Goal: Information Seeking & Learning: Learn about a topic

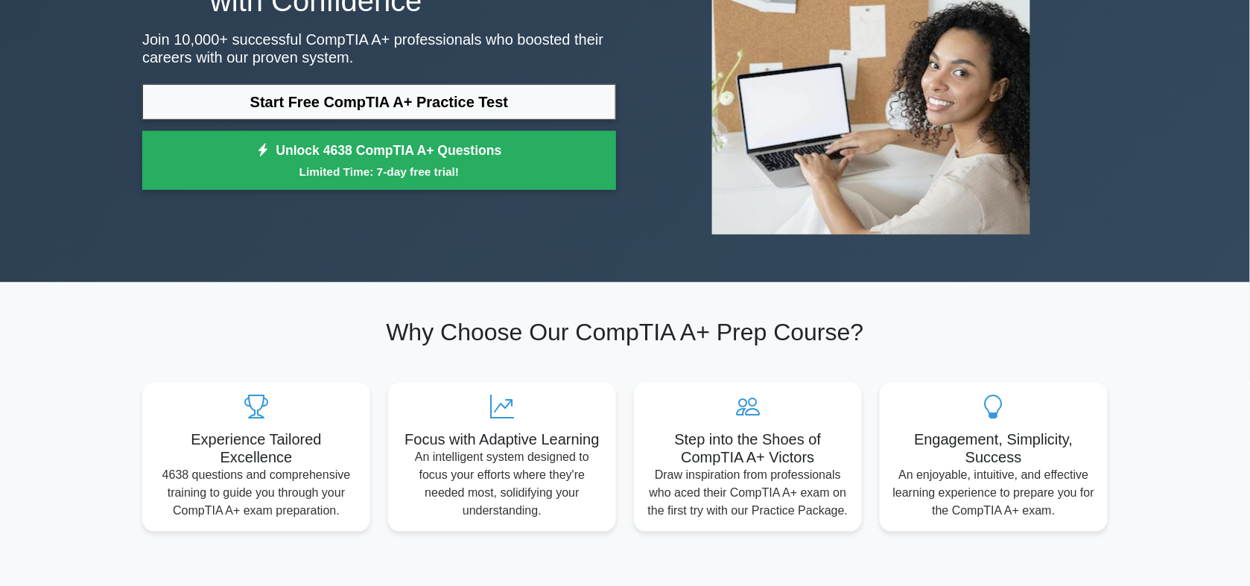
scroll to position [93, 0]
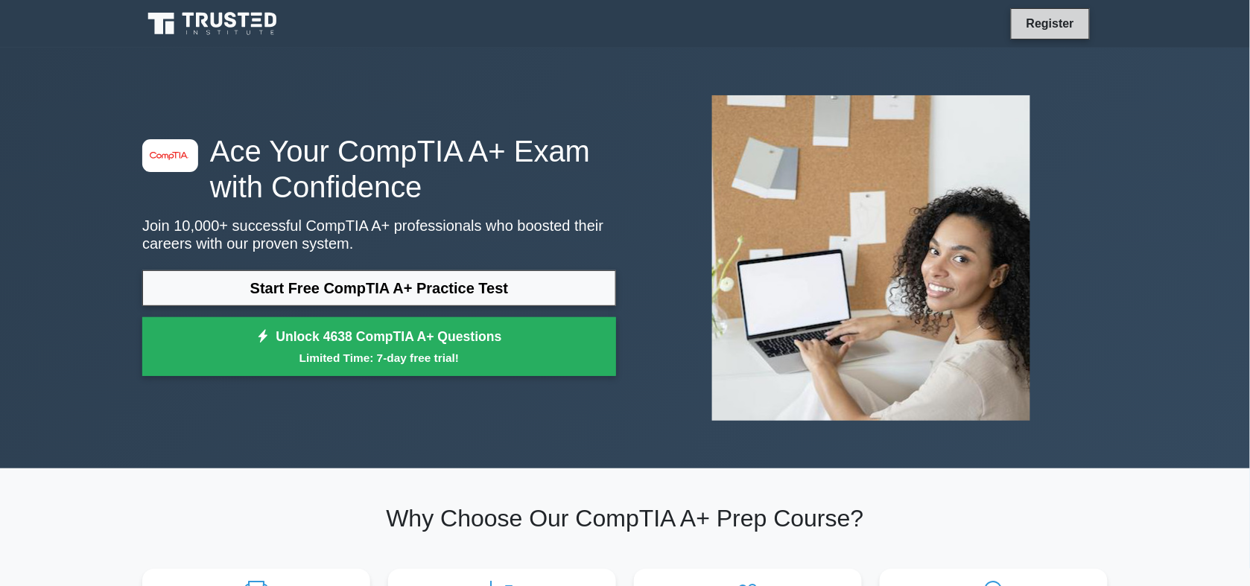
click at [1061, 28] on link "Register" at bounding box center [1050, 23] width 66 height 19
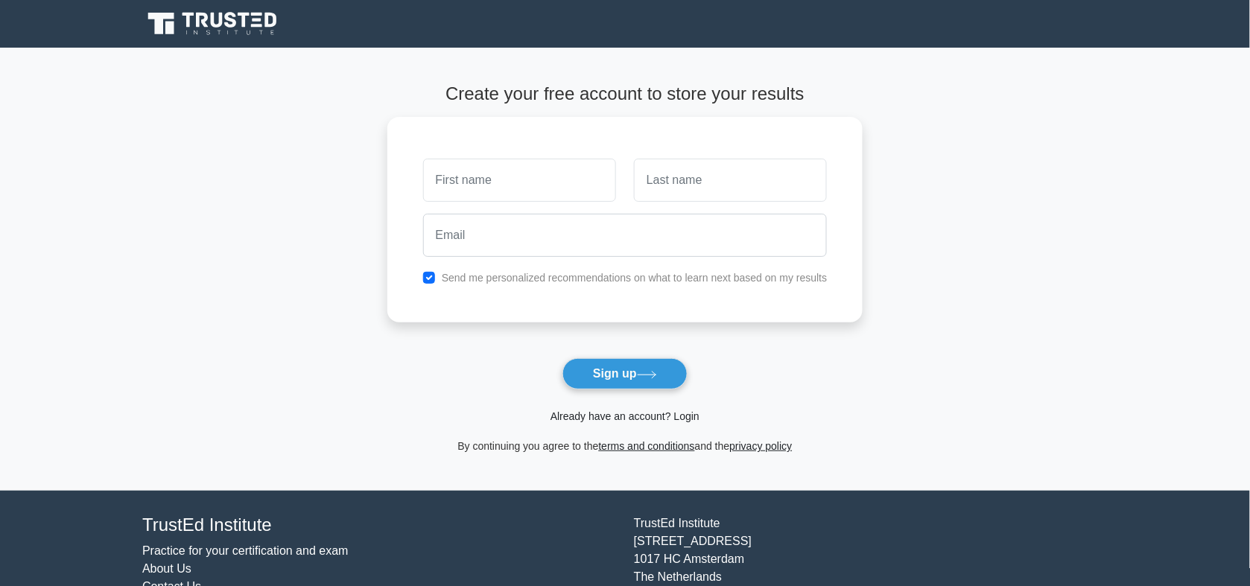
click at [633, 421] on link "Already have an account? Login" at bounding box center [624, 416] width 149 height 12
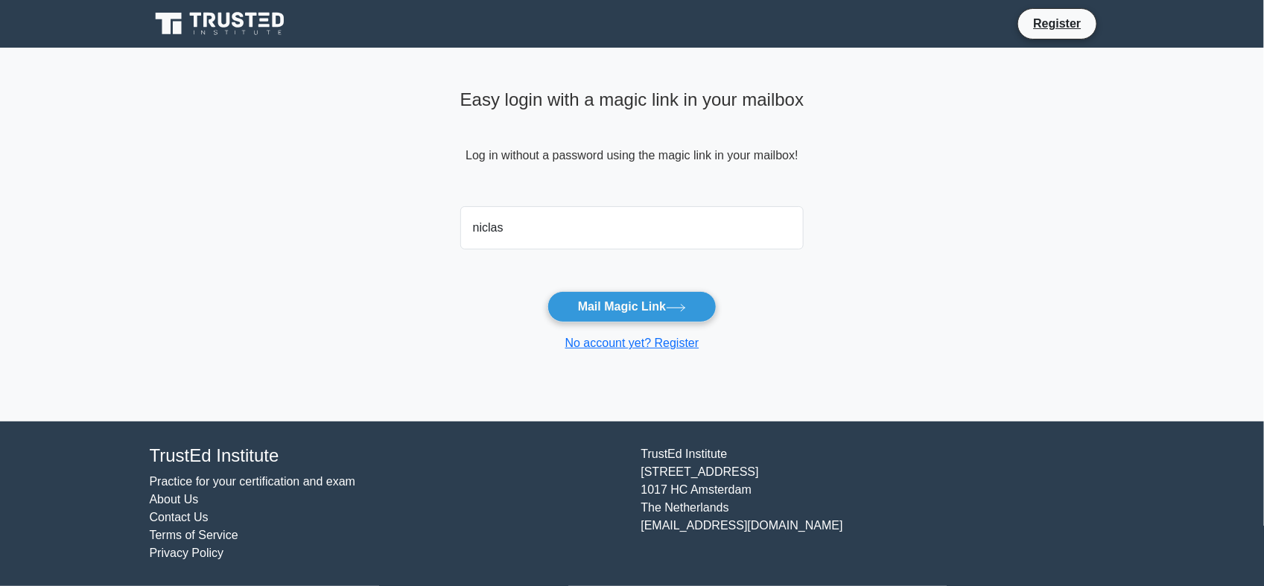
type input "Niclas@propworx.co.za"
click at [639, 304] on button "Mail Magic Link" at bounding box center [631, 306] width 169 height 31
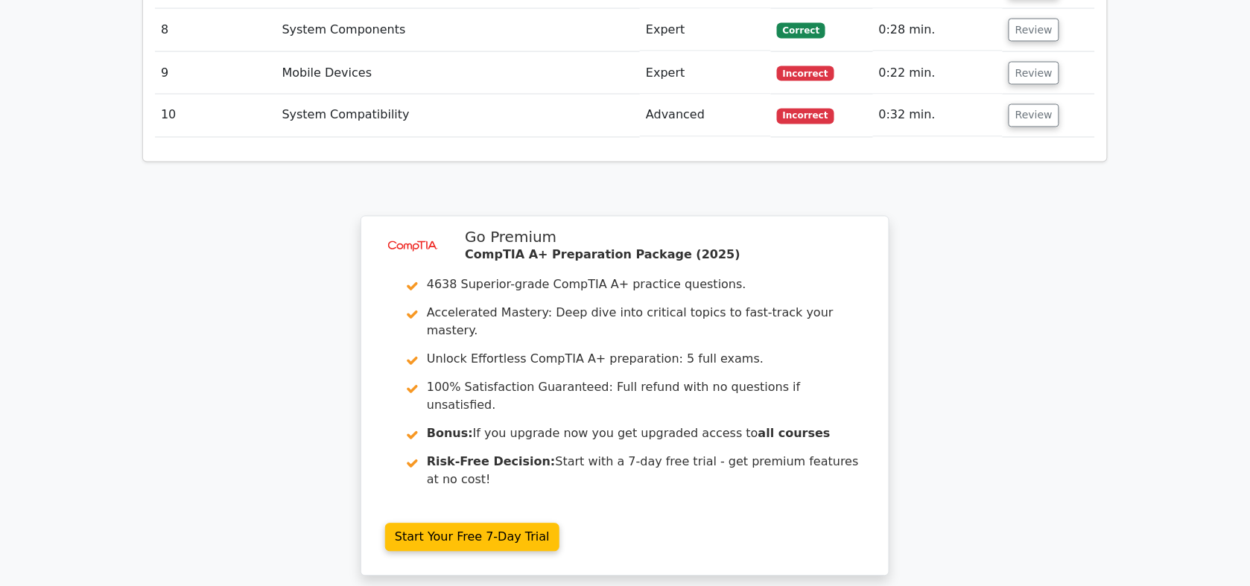
scroll to position [2587, 0]
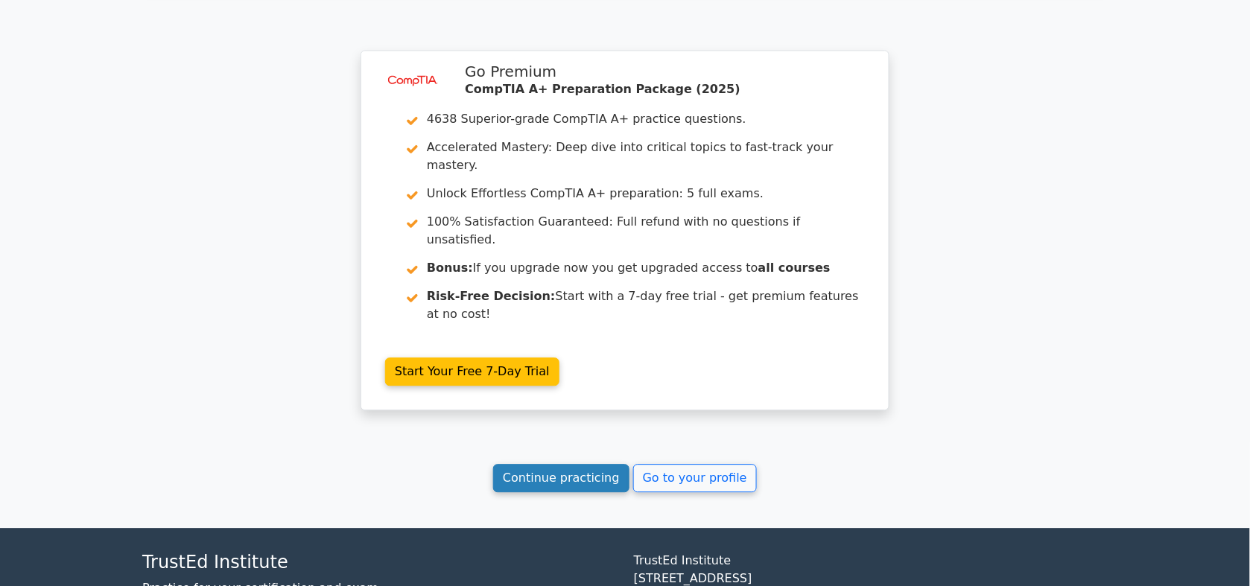
click at [585, 464] on link "Continue practicing" at bounding box center [561, 478] width 136 height 28
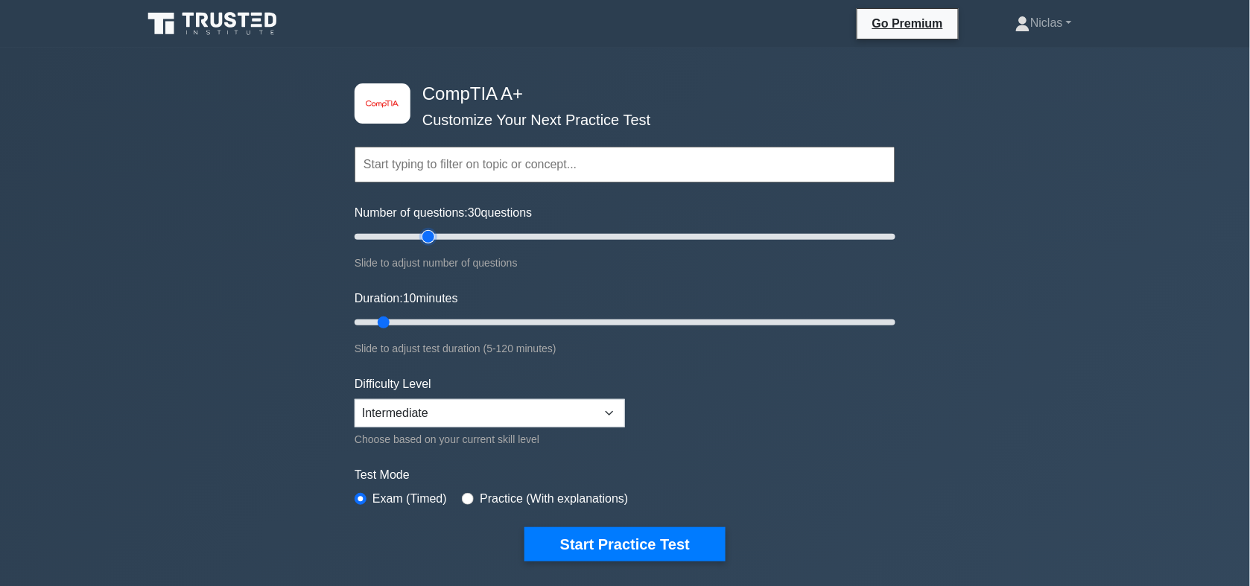
drag, startPoint x: 370, startPoint y: 238, endPoint x: 432, endPoint y: 236, distance: 61.9
type input "30"
click at [432, 236] on input "Number of questions: 30 questions" at bounding box center [625, 237] width 541 height 18
click at [1050, 17] on link "Niclas" at bounding box center [1043, 23] width 128 height 30
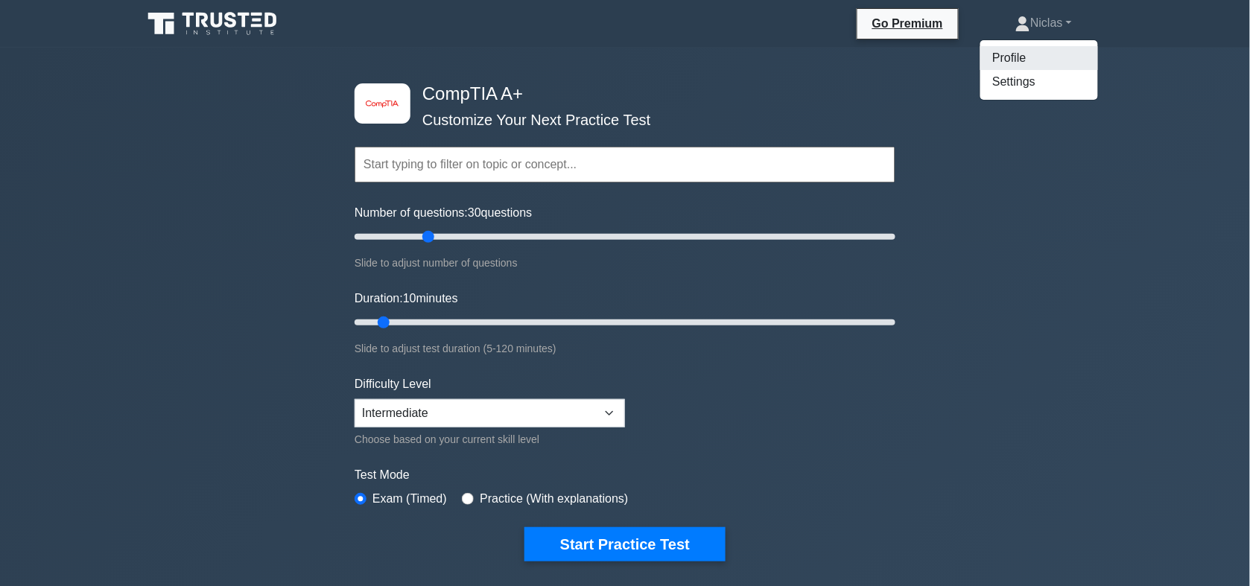
click at [1041, 54] on link "Profile" at bounding box center [1039, 58] width 118 height 24
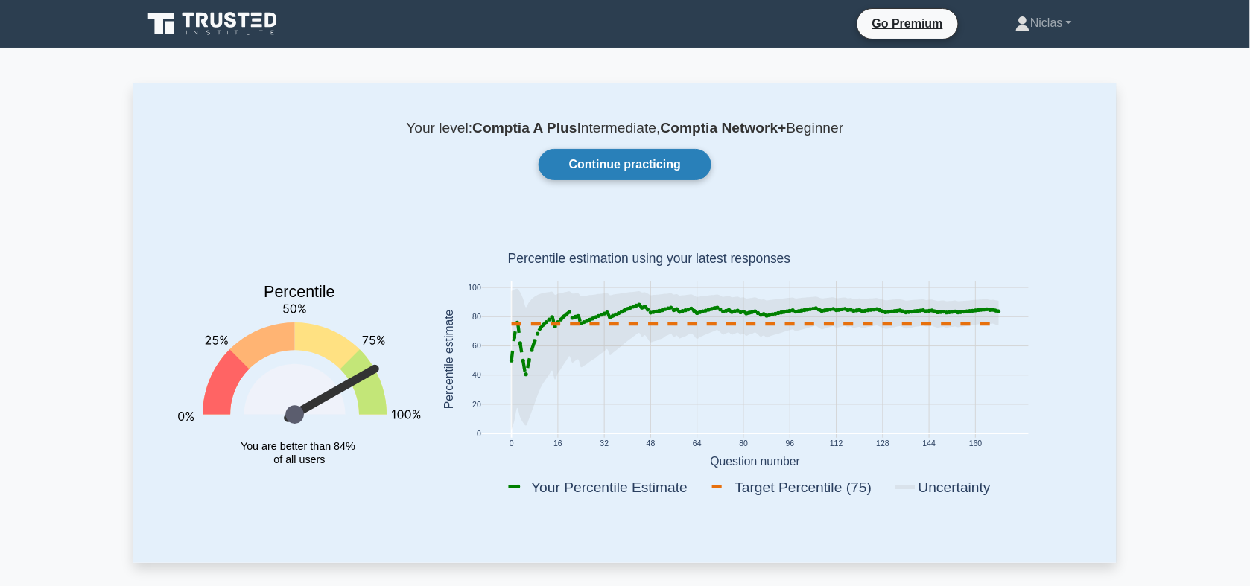
click at [658, 170] on link "Continue practicing" at bounding box center [625, 164] width 173 height 31
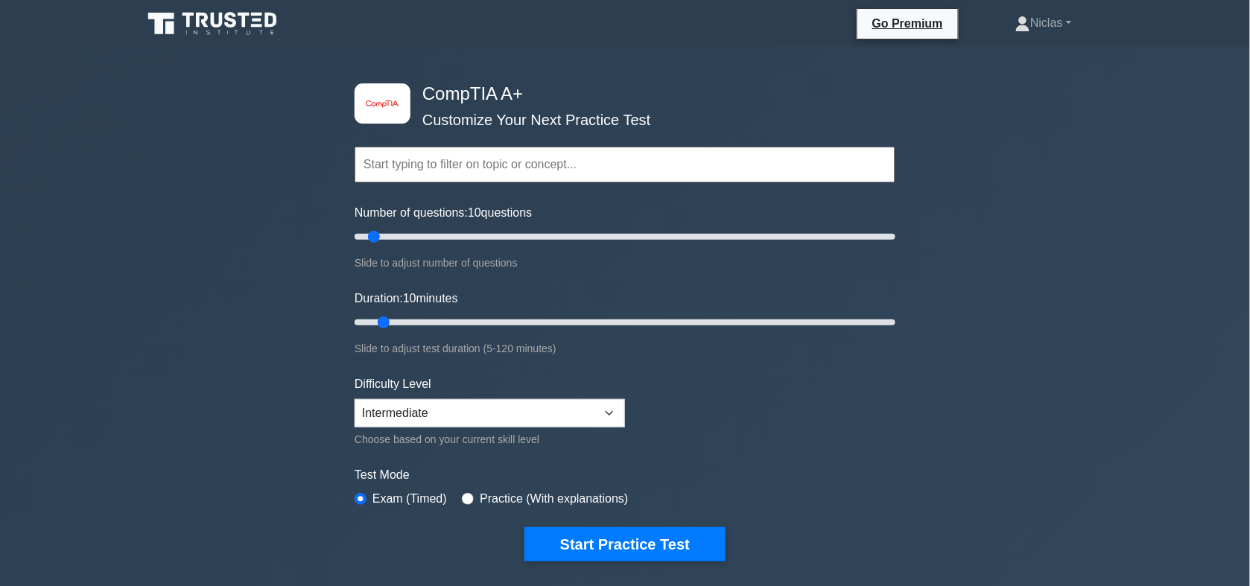
click at [652, 176] on input "text" at bounding box center [625, 165] width 541 height 36
click at [1050, 30] on link "Niclas" at bounding box center [1043, 23] width 128 height 30
click at [236, 28] on icon at bounding box center [213, 24] width 143 height 28
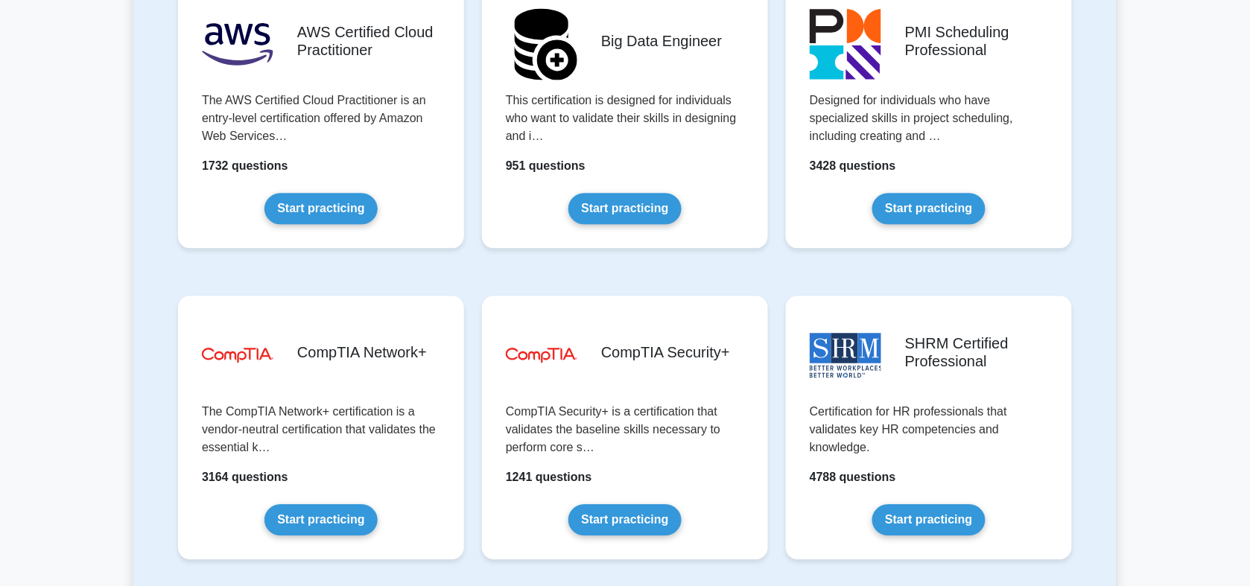
scroll to position [2263, 0]
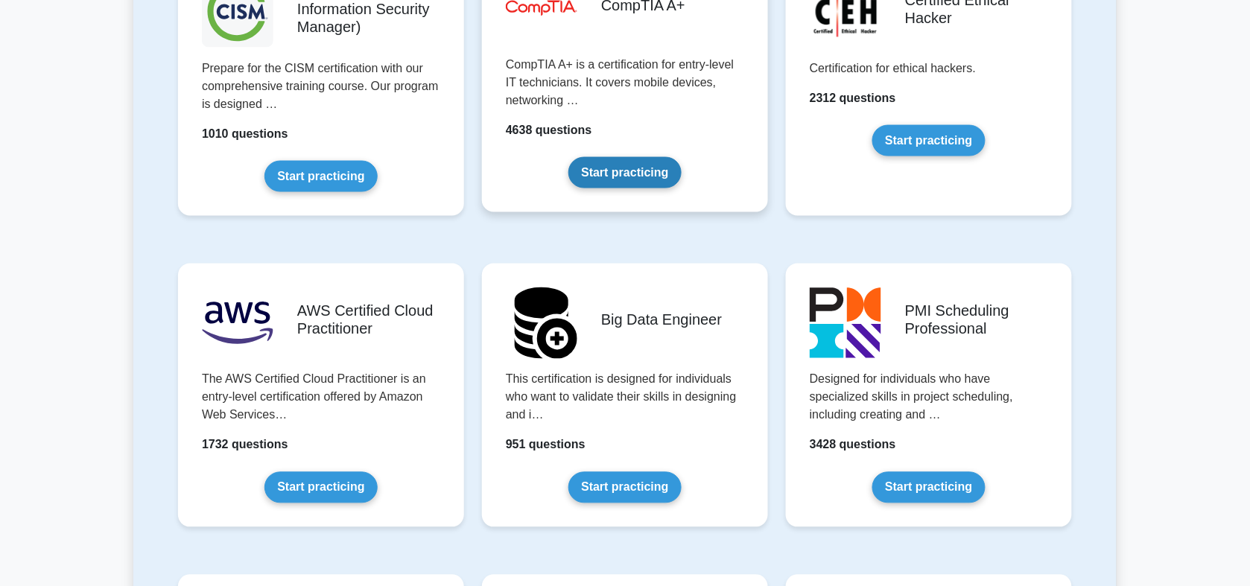
click at [652, 183] on link "Start practicing" at bounding box center [624, 172] width 112 height 31
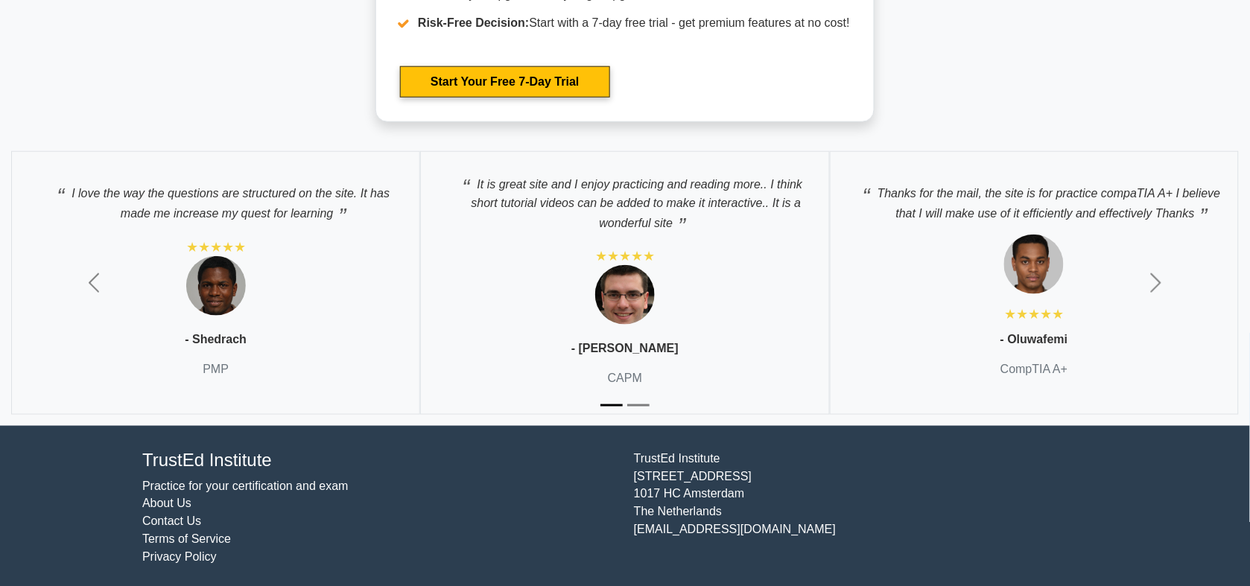
scroll to position [4880, 0]
